Goal: Book appointment/travel/reservation

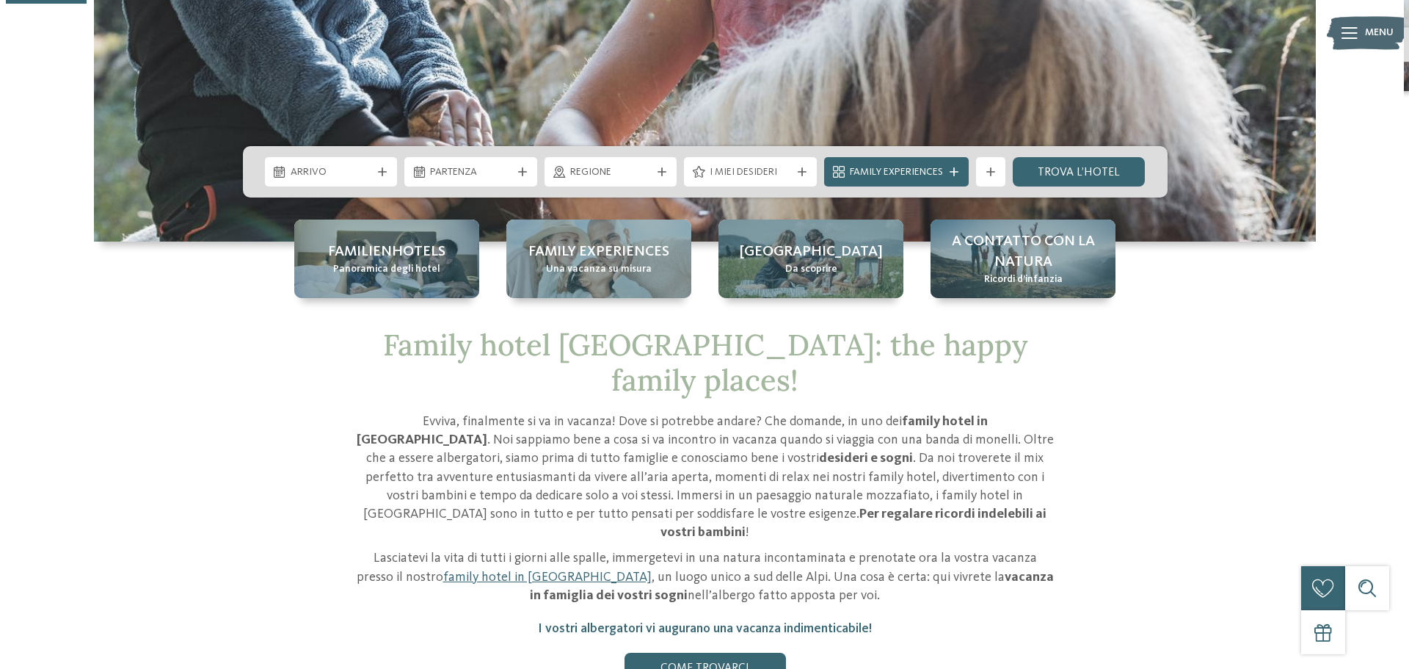
scroll to position [367, 0]
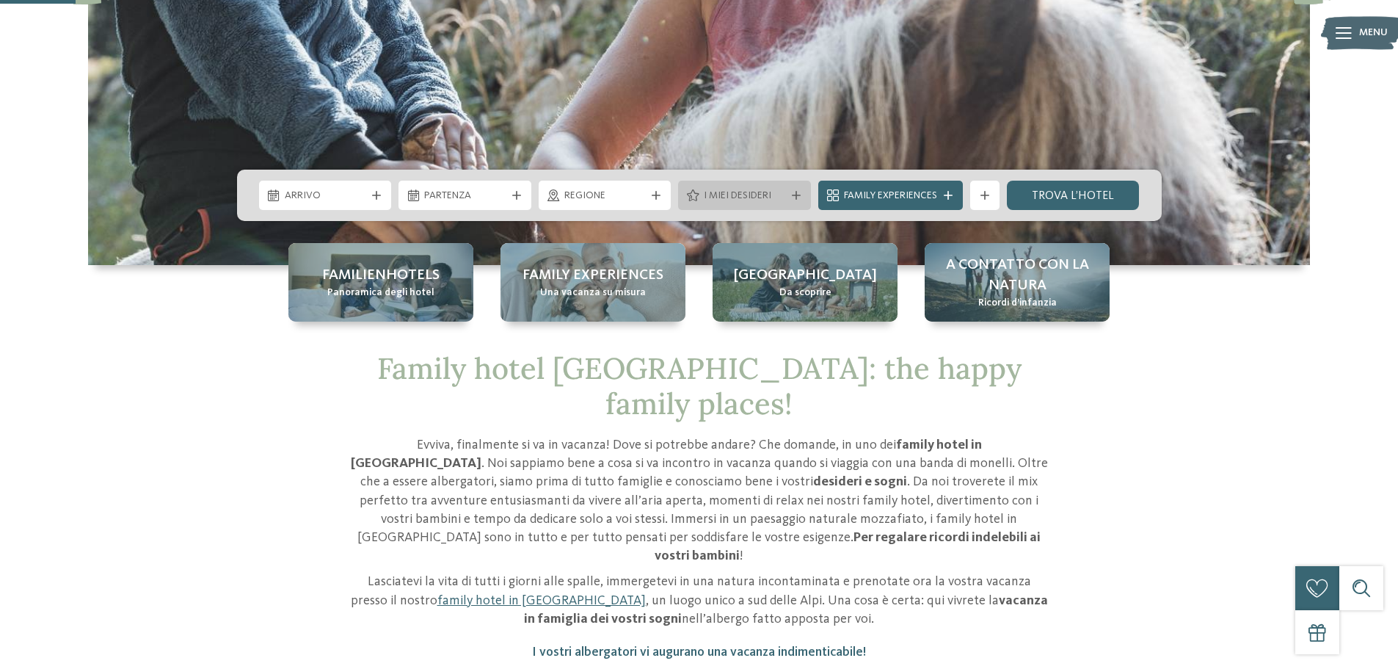
click at [738, 200] on span "I miei desideri" at bounding box center [744, 196] width 81 height 15
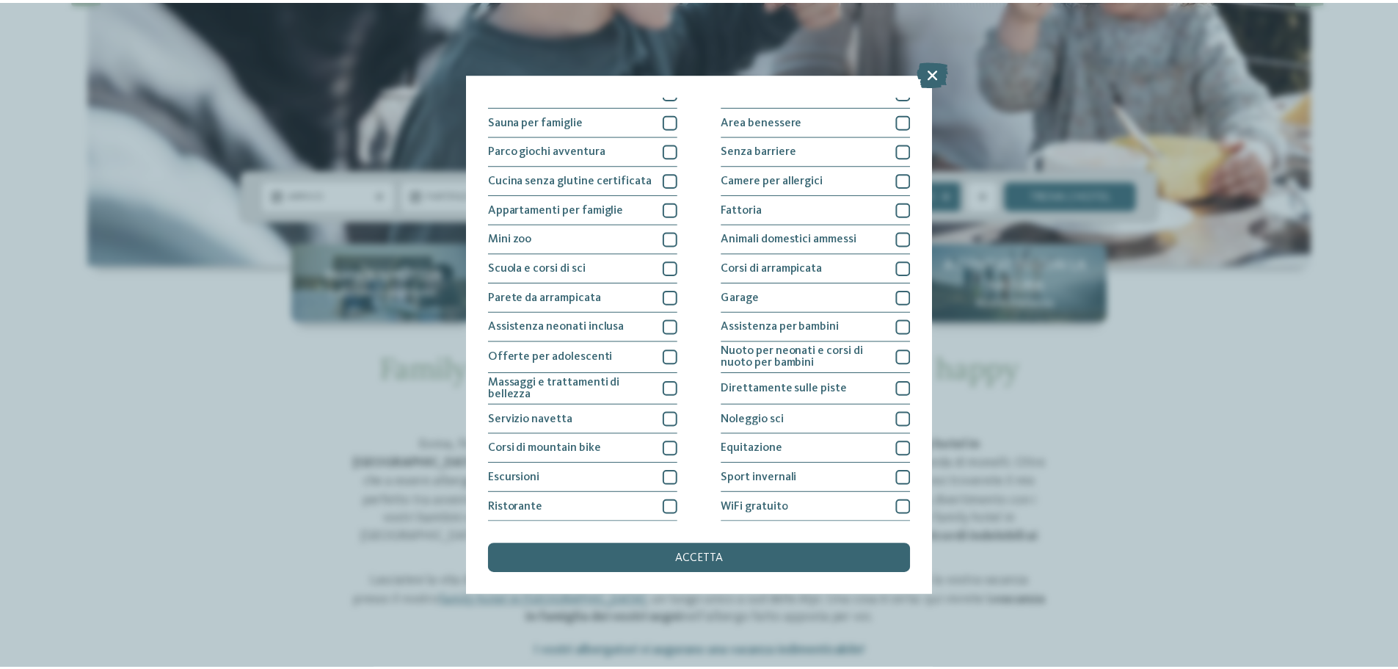
scroll to position [103, 0]
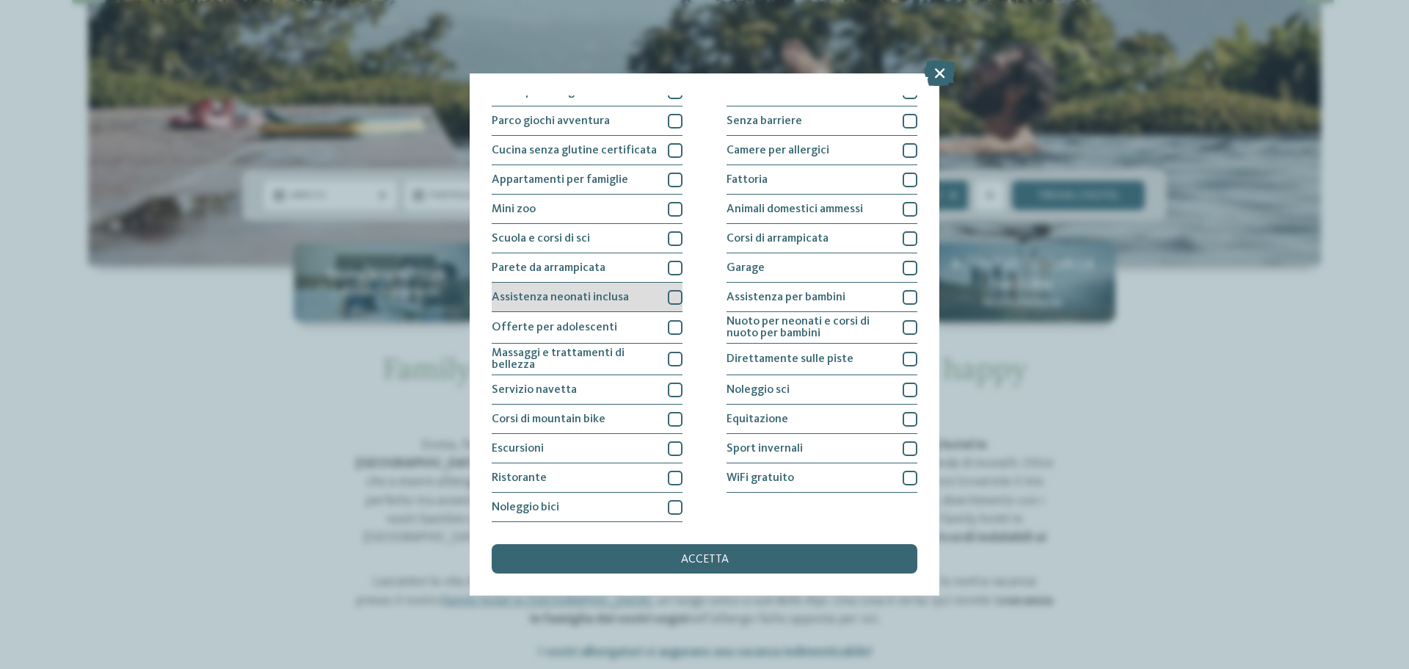
click at [673, 301] on div at bounding box center [675, 297] width 15 height 15
click at [777, 547] on div "accetta" at bounding box center [705, 558] width 426 height 29
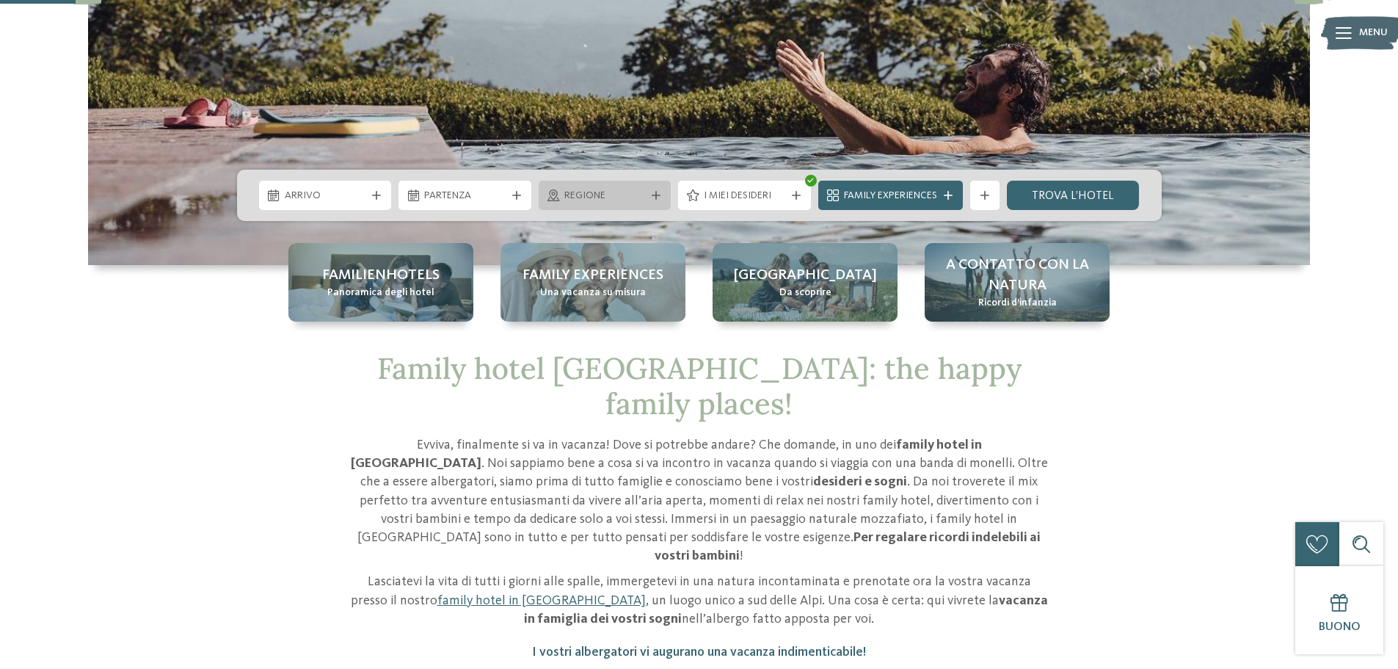
click at [639, 194] on span "Regione" at bounding box center [604, 196] width 81 height 15
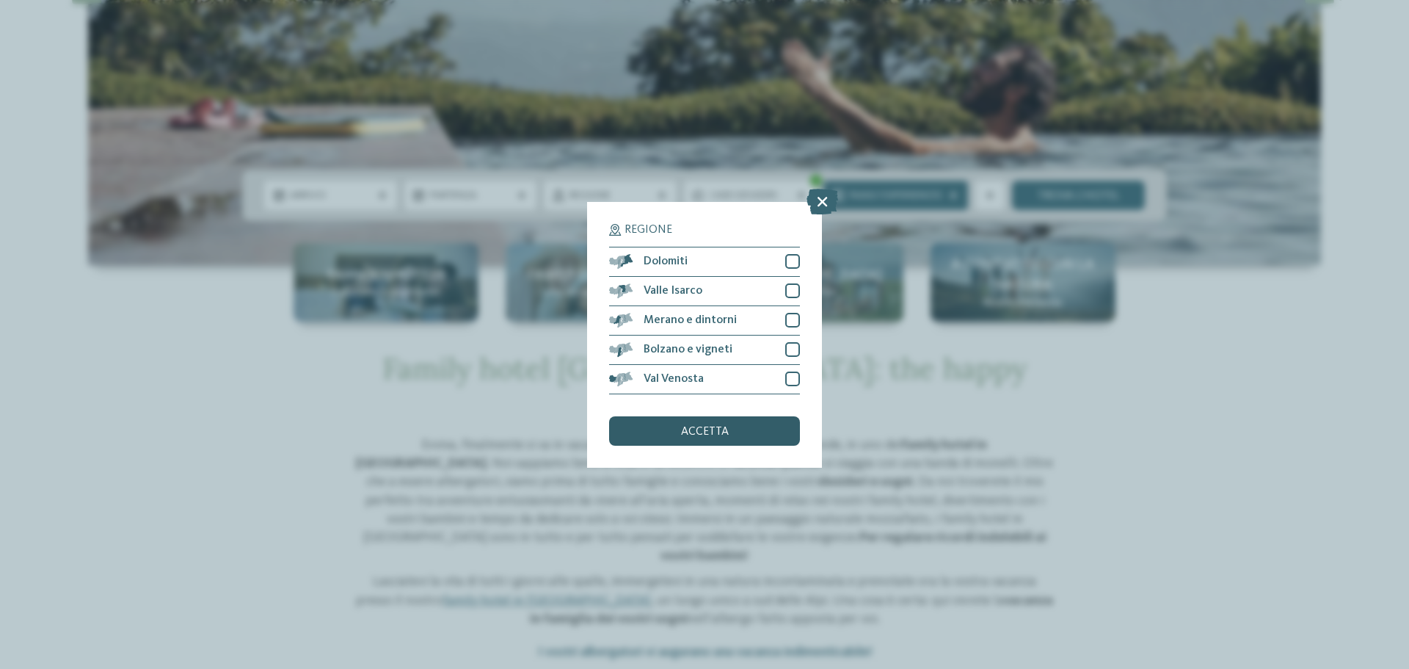
click at [779, 432] on div "accetta" at bounding box center [704, 430] width 191 height 29
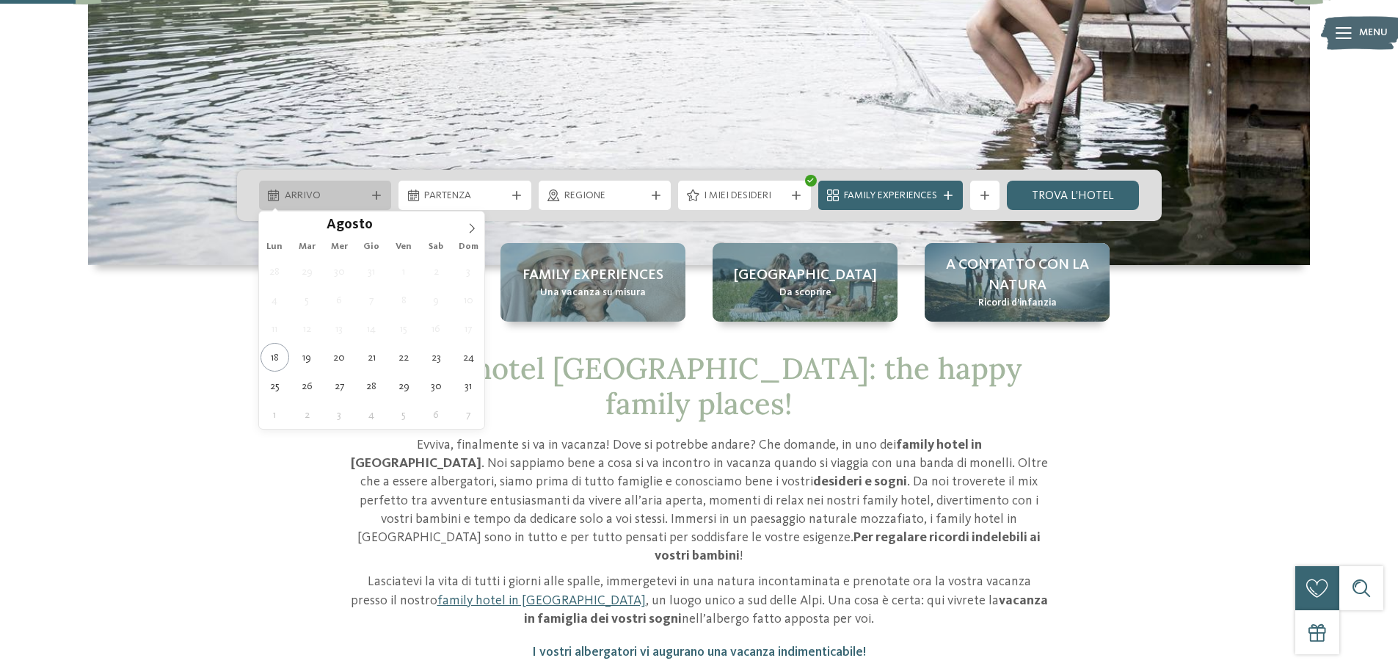
click at [365, 208] on div "Arrivo" at bounding box center [325, 195] width 133 height 29
click at [467, 225] on icon at bounding box center [472, 228] width 10 height 10
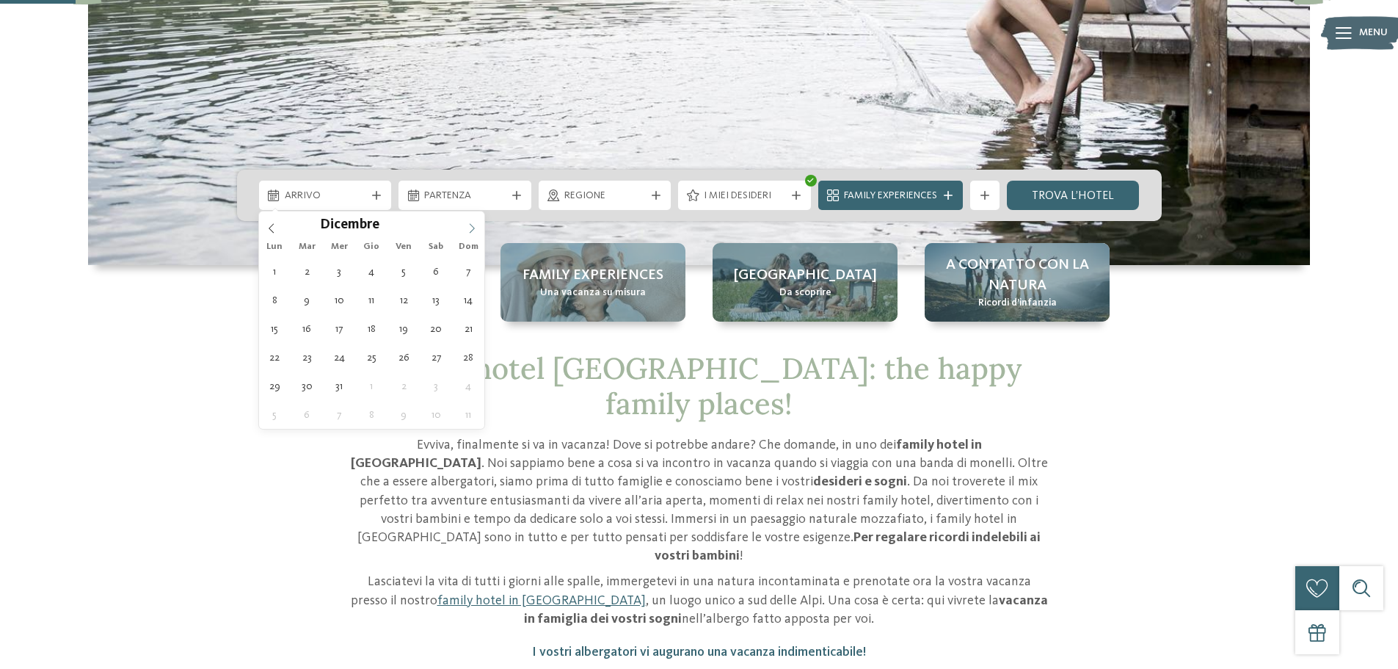
type input "****"
click at [467, 225] on icon at bounding box center [472, 228] width 10 height 10
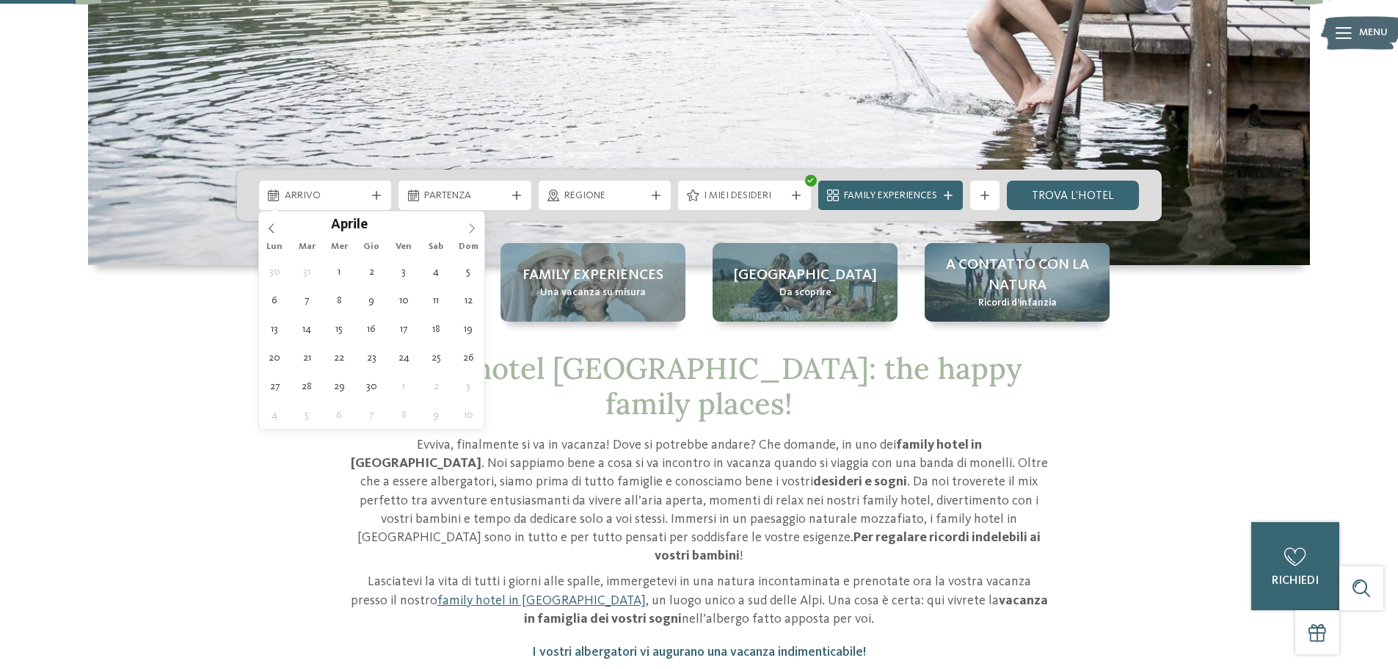
click at [467, 225] on icon at bounding box center [472, 228] width 10 height 10
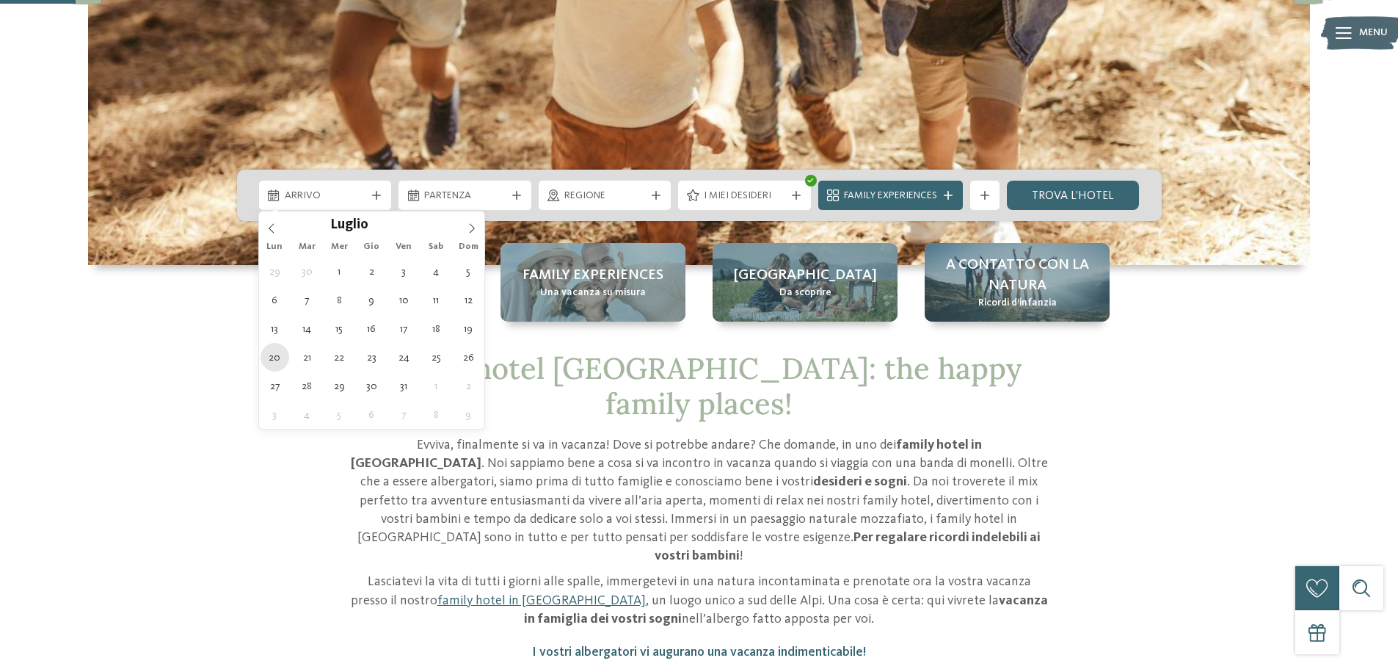
type div "[DATE]"
type input "****"
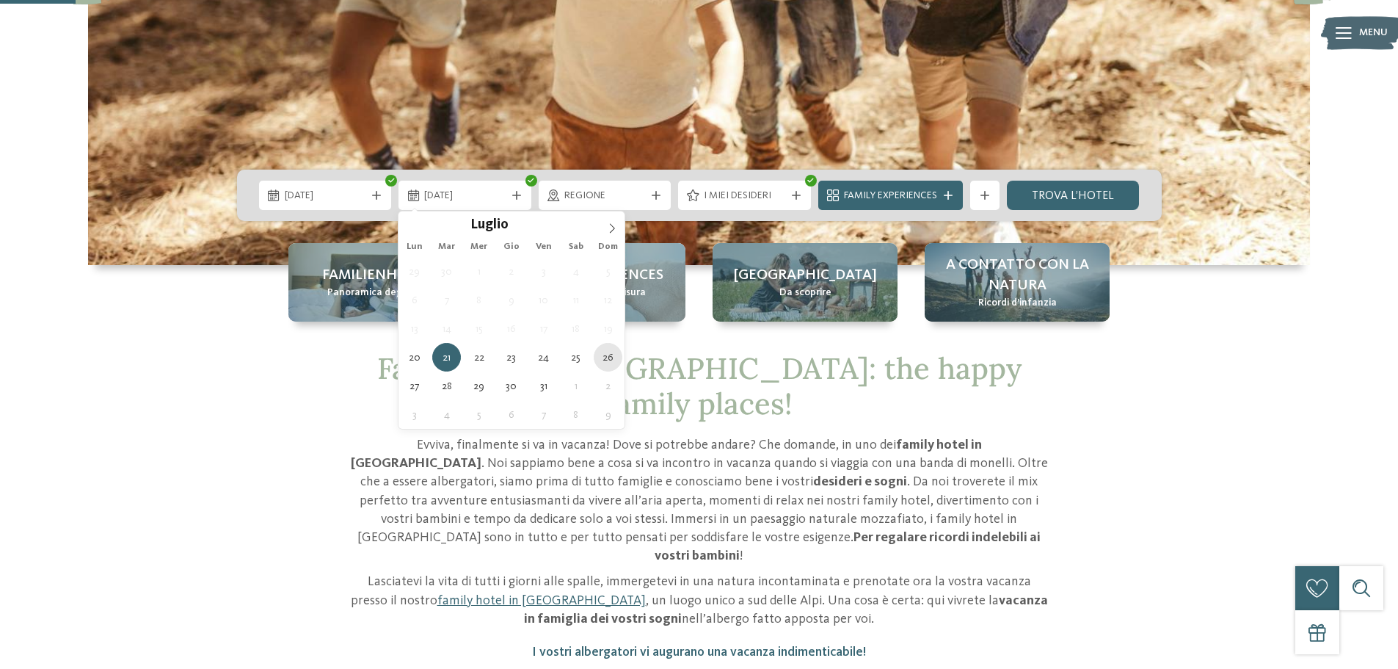
type div "[DATE]"
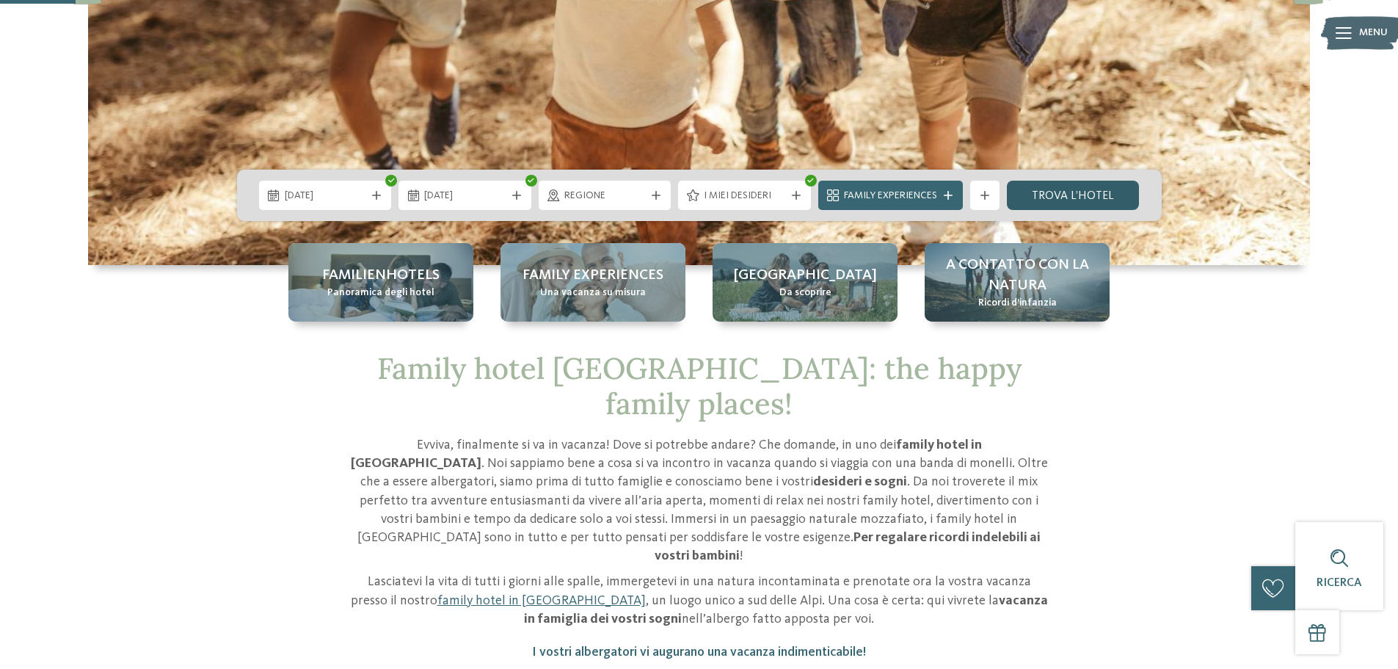
click at [1093, 188] on link "trova l’hotel" at bounding box center [1073, 195] width 133 height 29
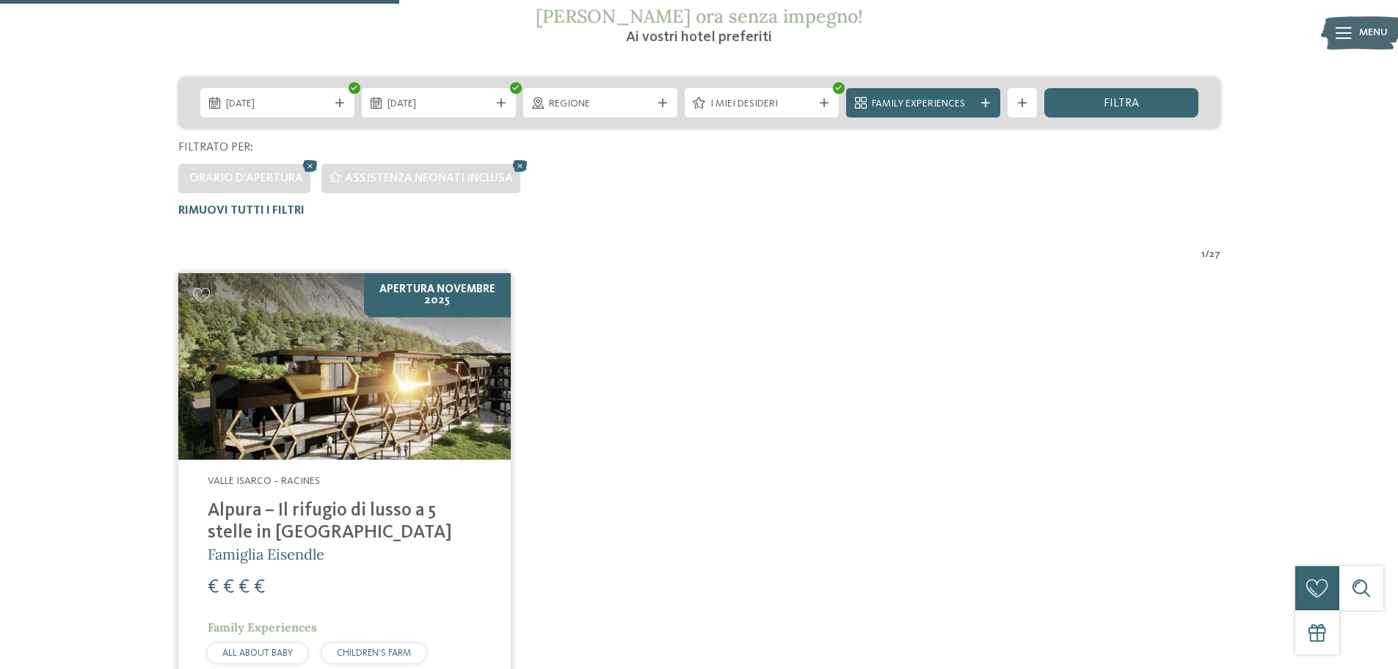
scroll to position [261, 0]
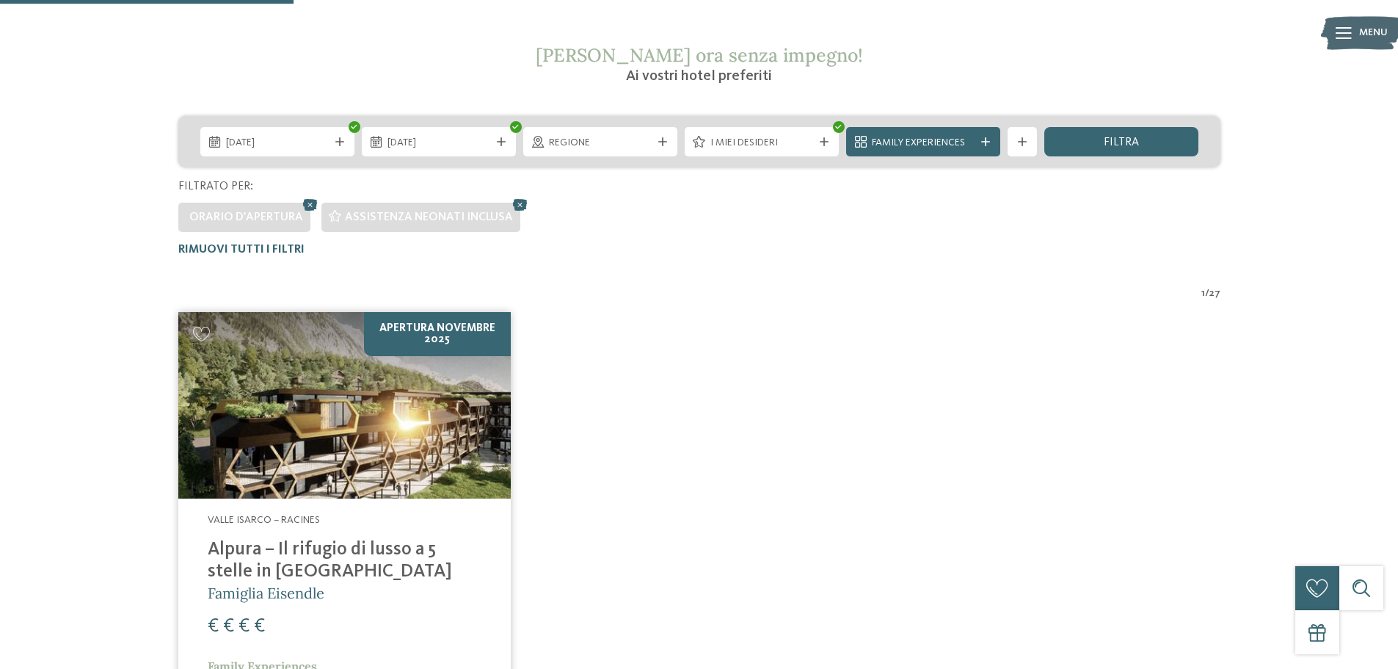
click at [389, 406] on img at bounding box center [344, 405] width 332 height 187
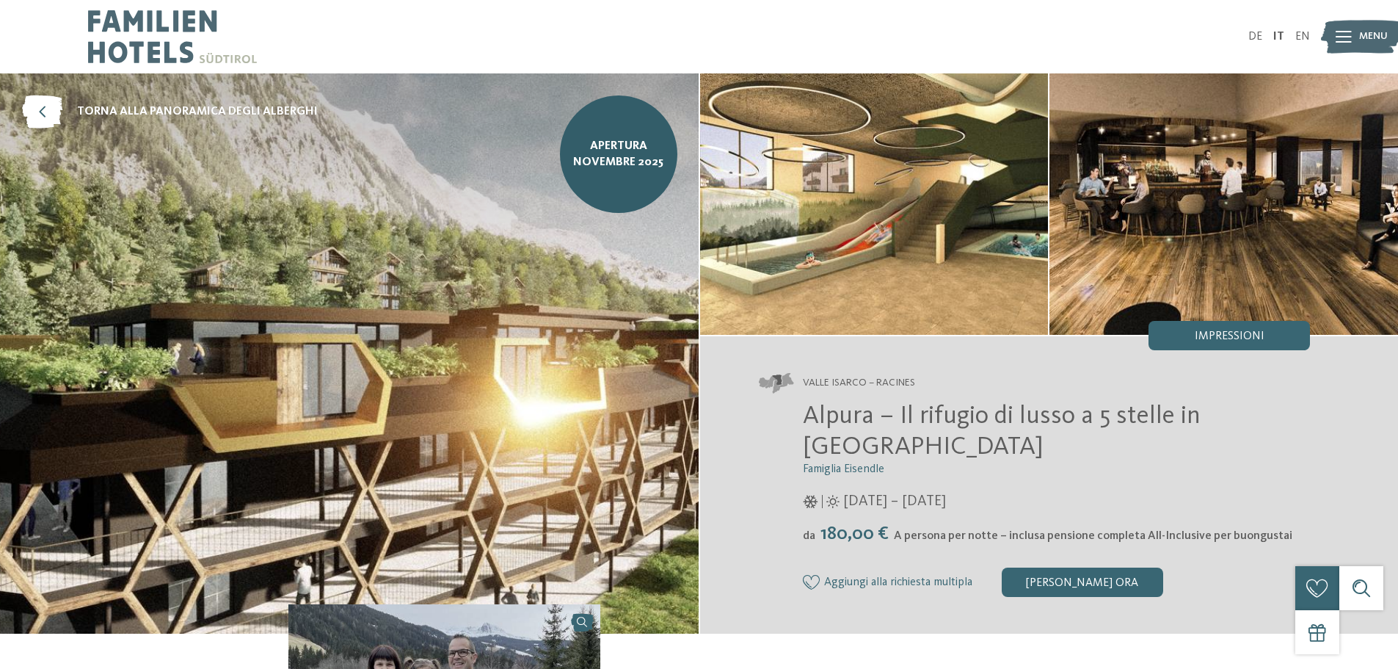
click at [1195, 236] on img at bounding box center [1223, 203] width 349 height 261
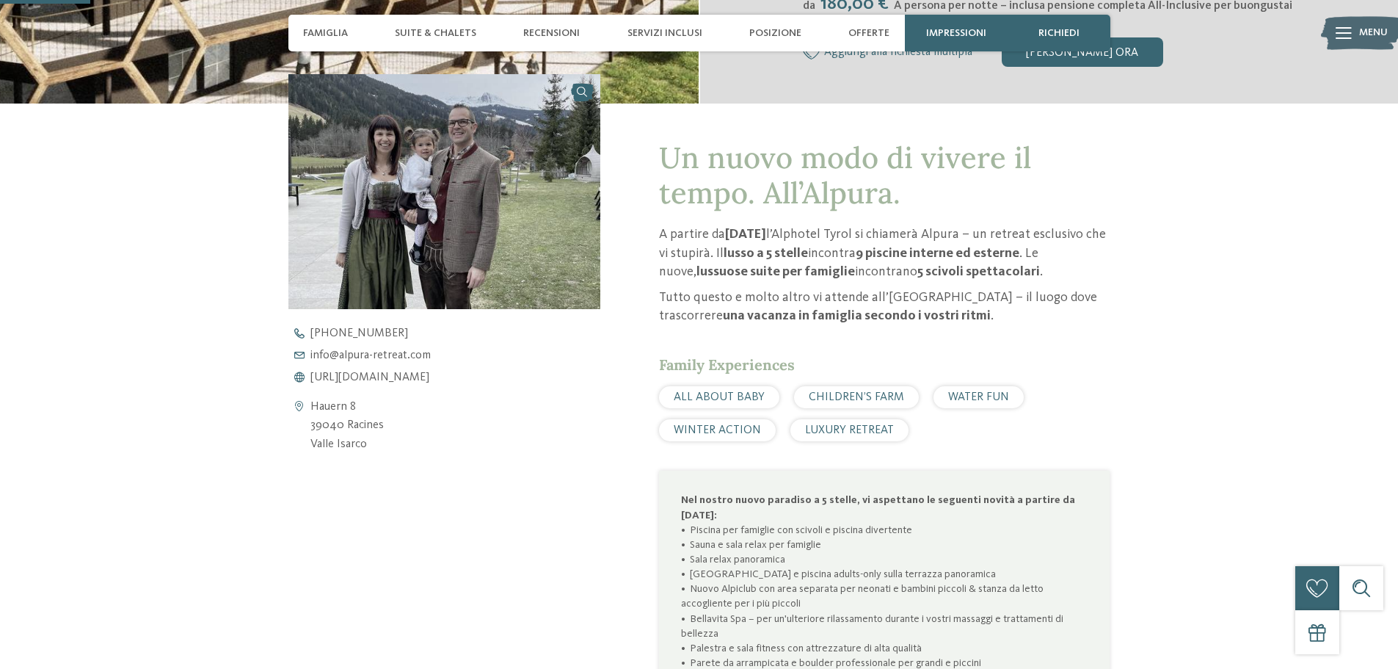
scroll to position [587, 0]
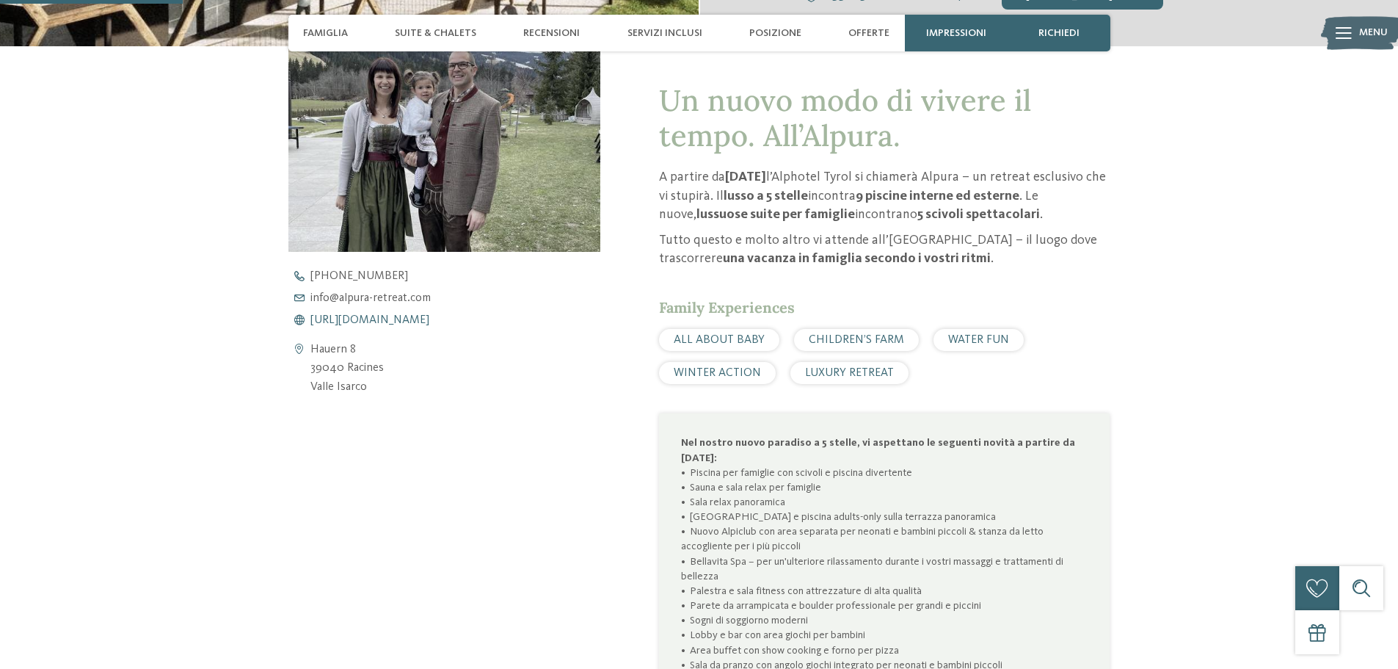
click at [421, 316] on span "https://www.alpura-retreat.com/it" at bounding box center [369, 320] width 119 height 12
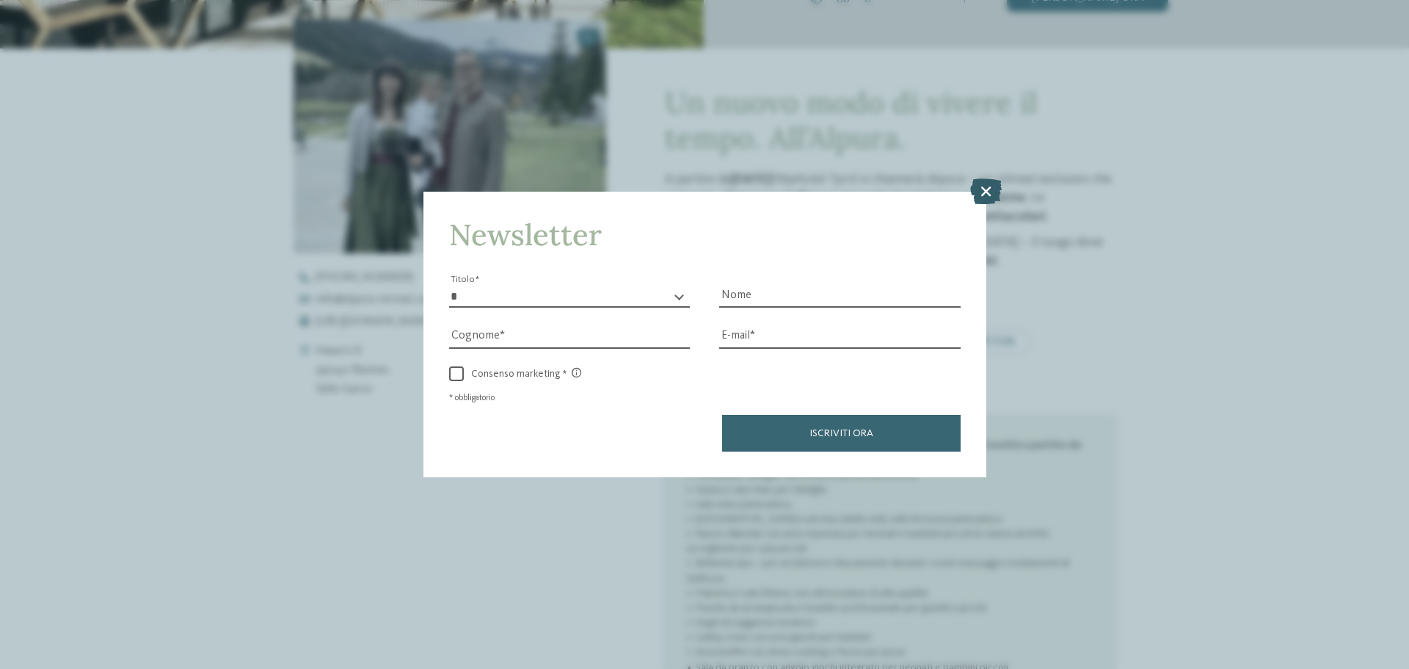
click at [987, 190] on icon at bounding box center [986, 191] width 32 height 26
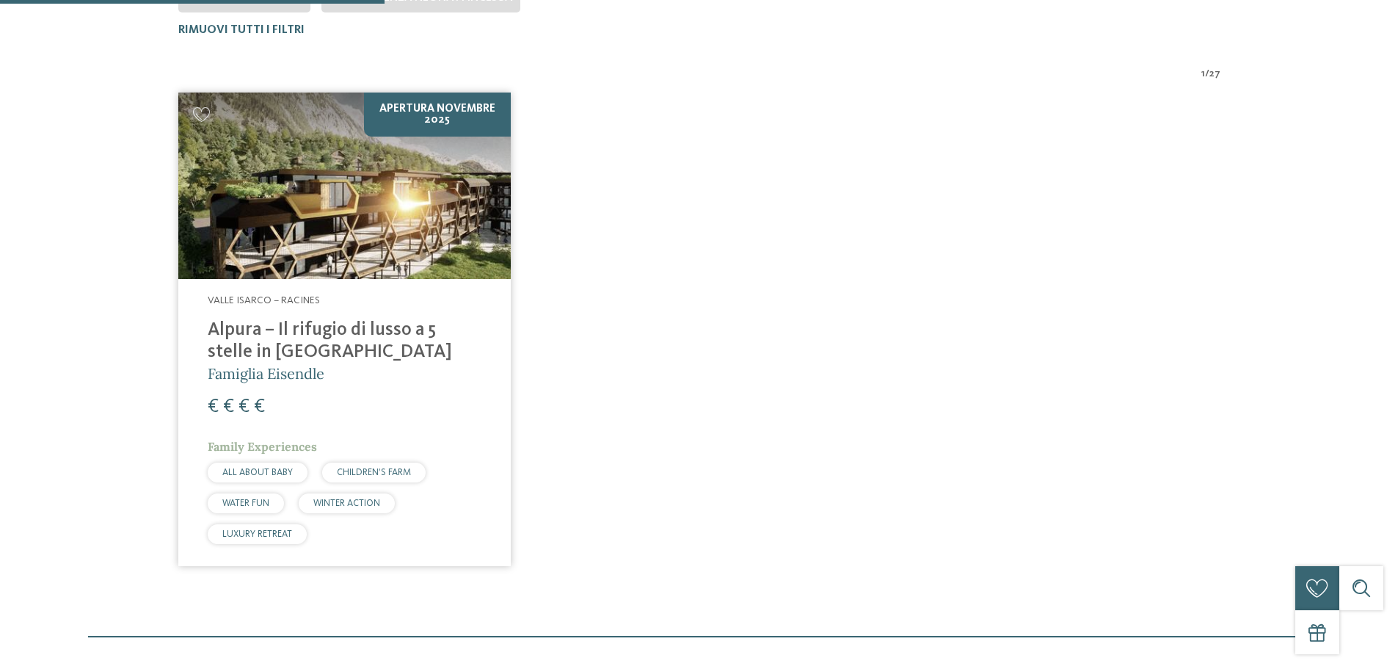
scroll to position [481, 0]
